Goal: Navigation & Orientation: Go to known website

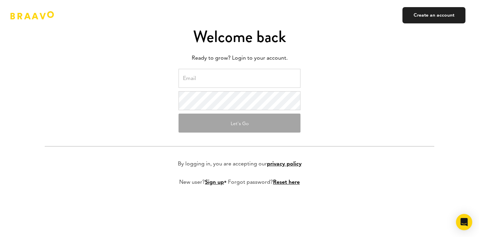
type input "[EMAIL_ADDRESS][DOMAIN_NAME]"
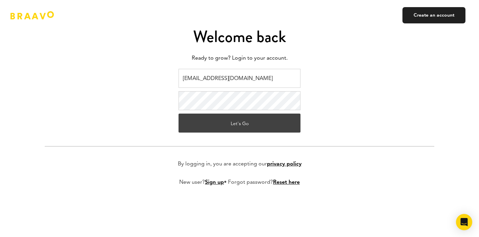
click at [240, 122] on button "Let's Go" at bounding box center [240, 123] width 122 height 19
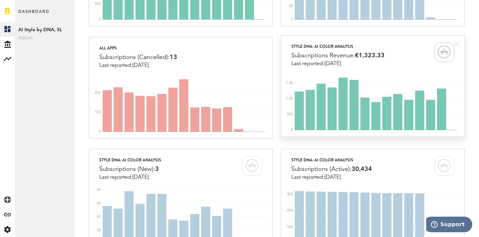
scroll to position [245, 0]
